Goal: Task Accomplishment & Management: Use online tool/utility

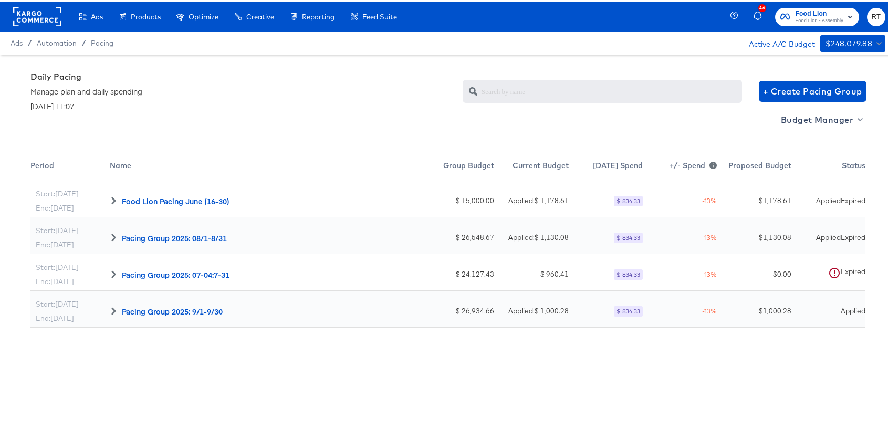
click at [22, 17] on rect at bounding box center [37, 14] width 48 height 19
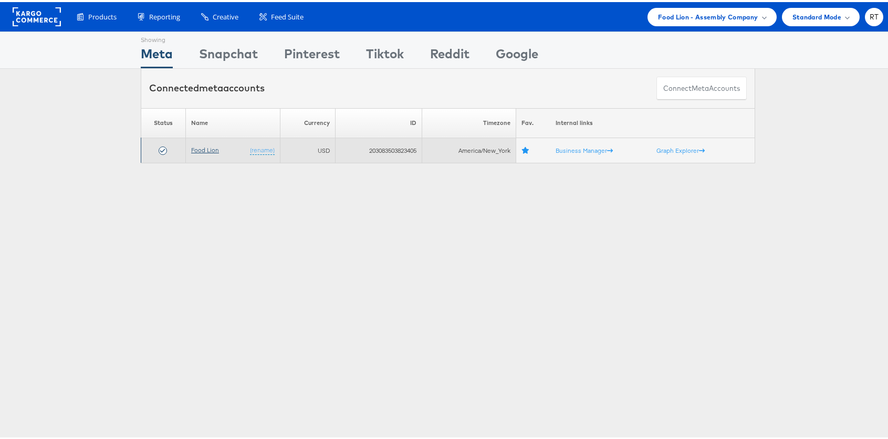
click at [191, 148] on link "Food Lion" at bounding box center [205, 148] width 28 height 8
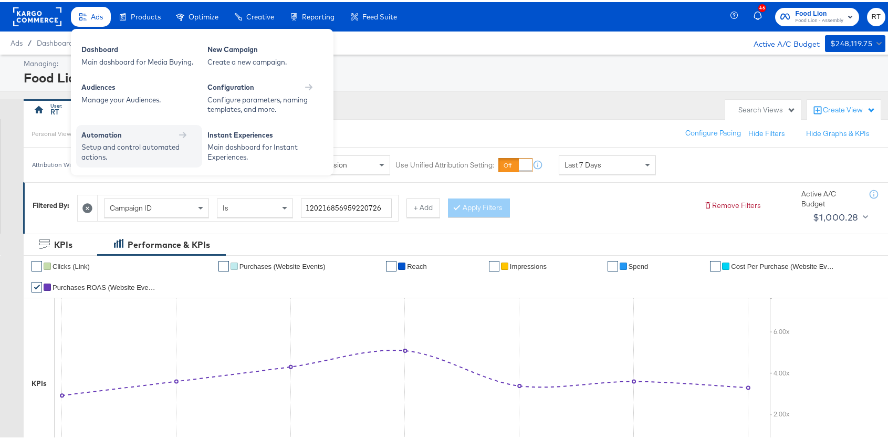
click at [129, 152] on div "Setup and control automated actions." at bounding box center [133, 149] width 105 height 19
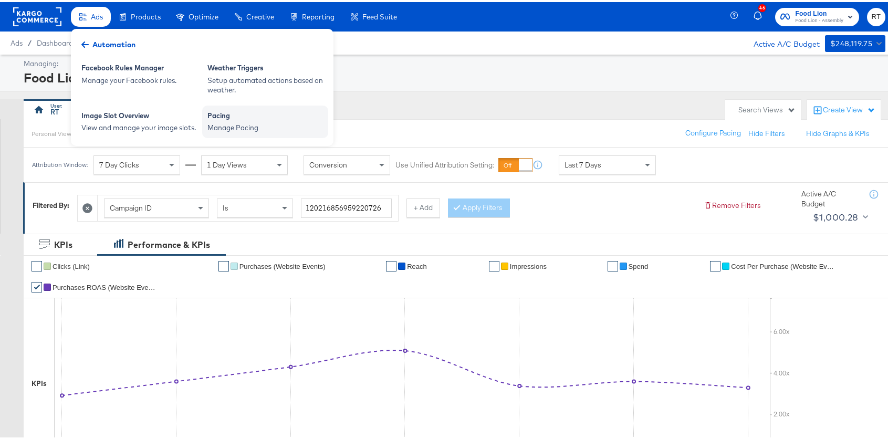
click at [247, 126] on div "Manage Pacing" at bounding box center [266, 126] width 116 height 10
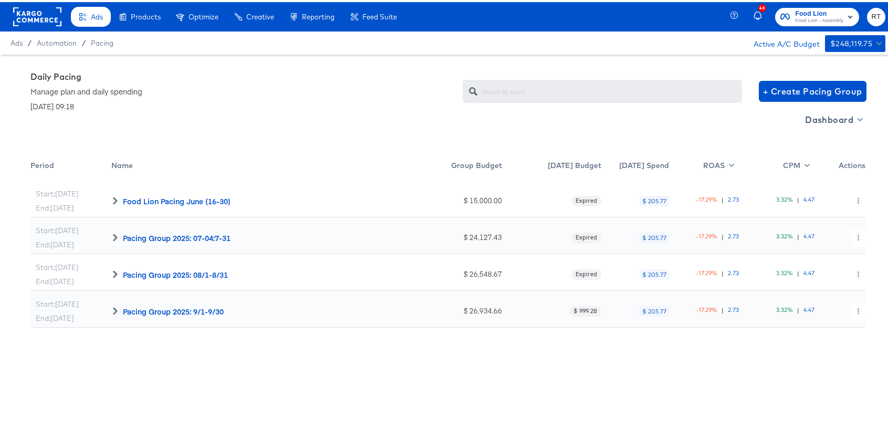
click at [831, 113] on span "Dashboard" at bounding box center [833, 117] width 56 height 15
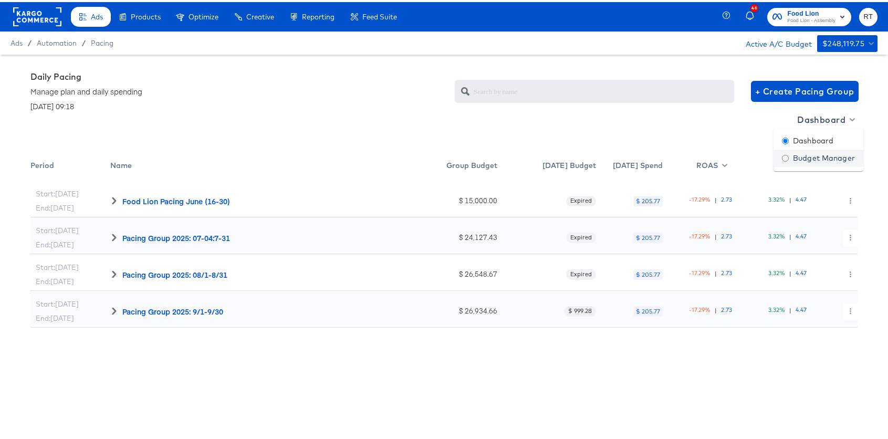
click at [814, 160] on div "Budget Manager" at bounding box center [818, 156] width 73 height 11
radio input "false"
radio input "true"
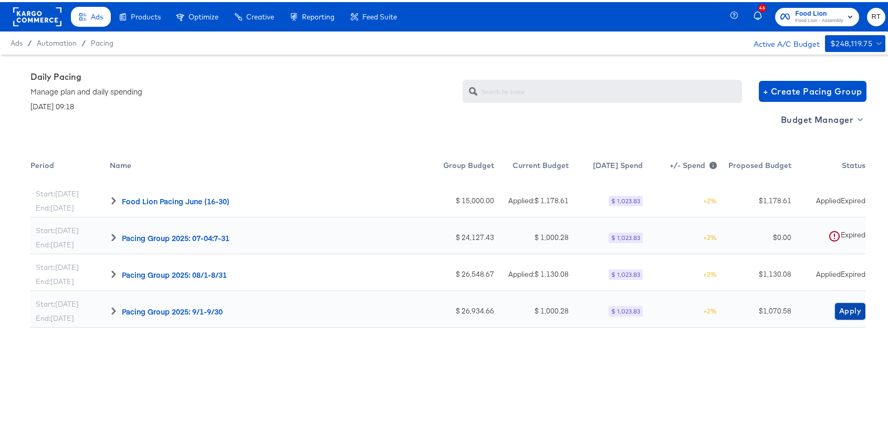
click at [839, 303] on span "Apply" at bounding box center [850, 309] width 22 height 13
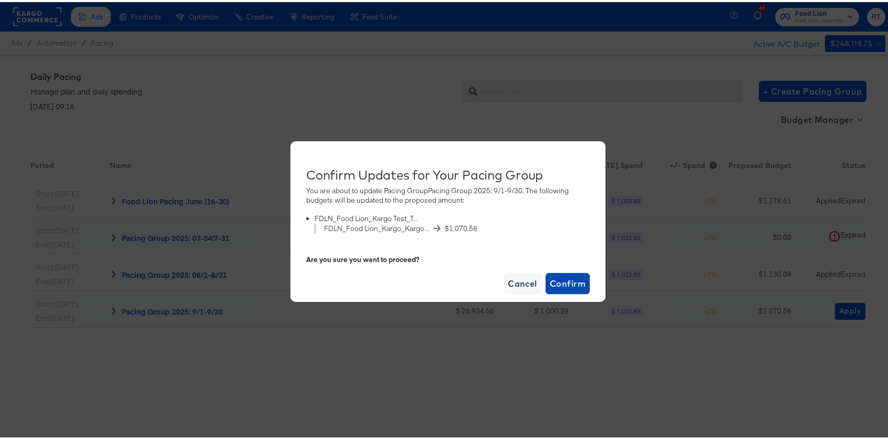
click at [573, 287] on span "Confirm" at bounding box center [568, 281] width 36 height 15
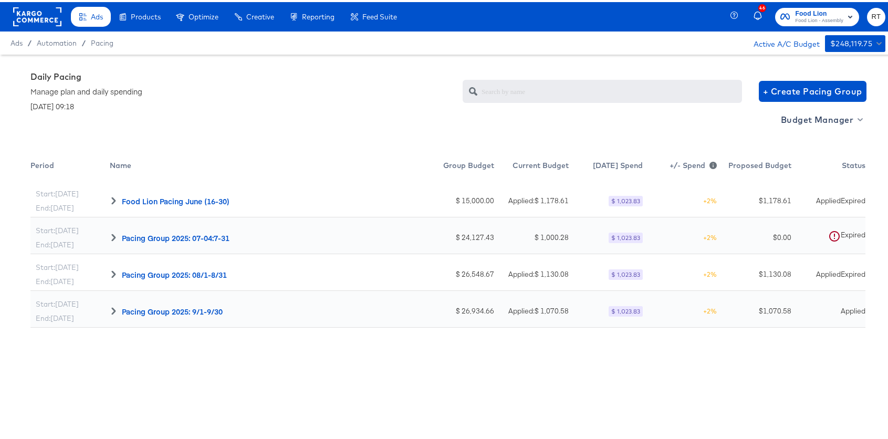
click at [44, 16] on rect at bounding box center [37, 14] width 48 height 19
